Goal: Task Accomplishment & Management: Use online tool/utility

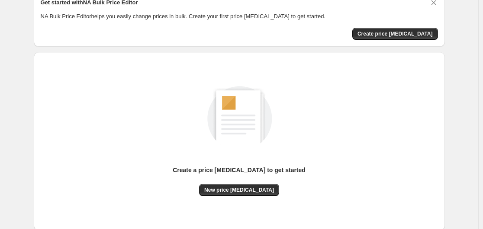
scroll to position [87, 0]
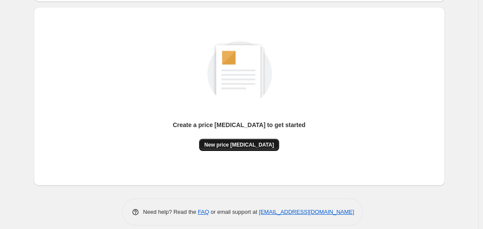
click at [238, 142] on span "New price [MEDICAL_DATA]" at bounding box center [239, 144] width 70 height 7
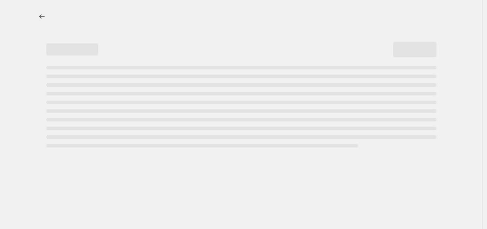
select select "percentage"
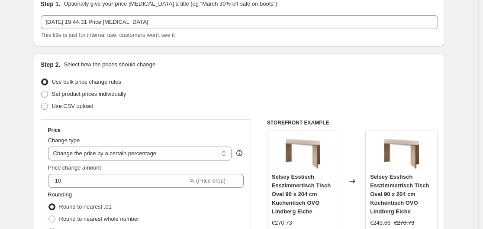
scroll to position [87, 0]
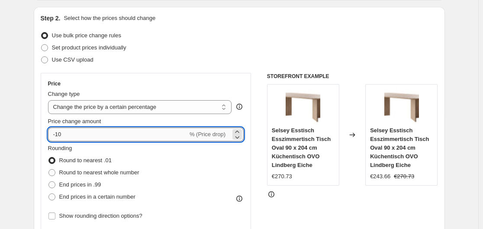
click at [159, 137] on input "-10" at bounding box center [118, 134] width 140 height 14
type input "-1"
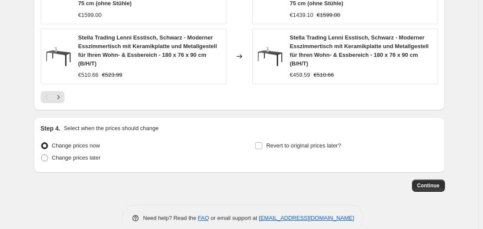
scroll to position [720, 0]
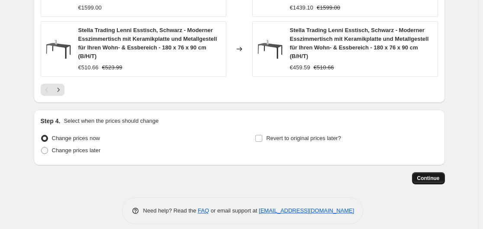
type input "-35"
click at [422, 174] on span "Continue" at bounding box center [428, 177] width 23 height 7
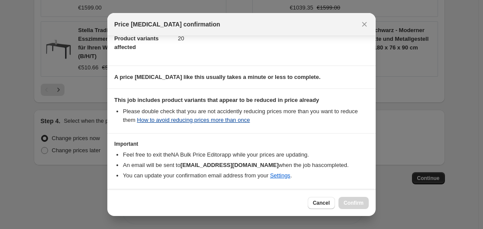
scroll to position [136, 0]
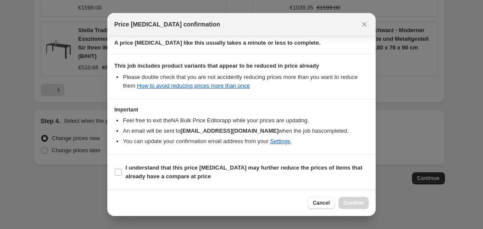
click at [113, 174] on section "I understand that this price [MEDICAL_DATA] may further reduce the prices of it…" at bounding box center [241, 172] width 268 height 35
drag, startPoint x: 115, startPoint y: 170, endPoint x: 125, endPoint y: 170, distance: 9.5
click at [116, 170] on input "I understand that this price [MEDICAL_DATA] may further reduce the prices of it…" at bounding box center [118, 171] width 7 height 7
checkbox input "true"
click at [355, 203] on span "Confirm" at bounding box center [354, 202] width 20 height 7
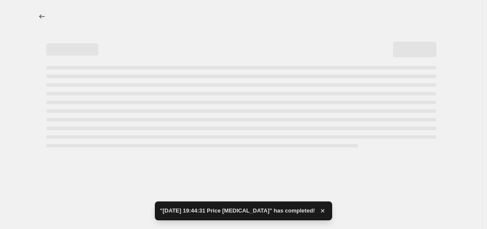
select select "percentage"
